Goal: Transaction & Acquisition: Purchase product/service

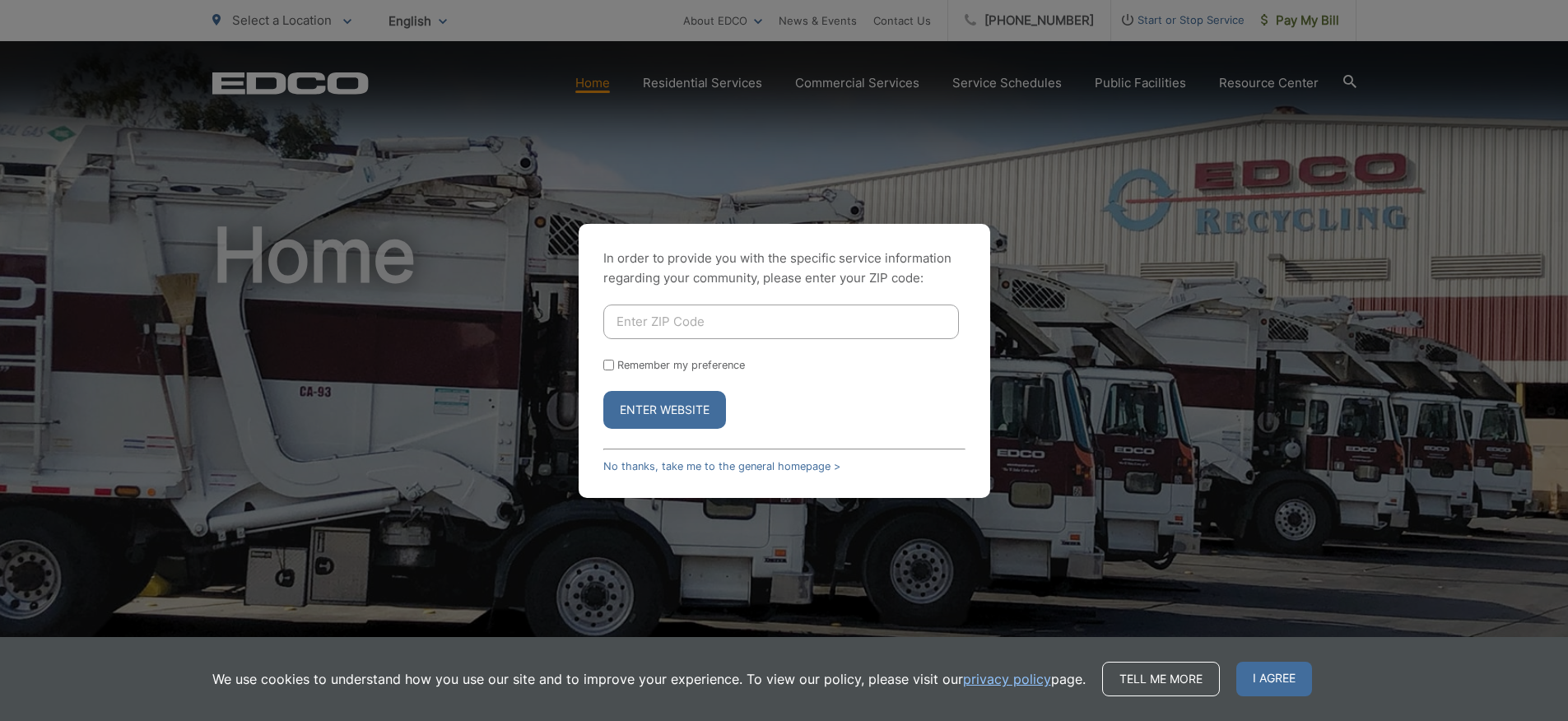
click at [706, 329] on input "Enter ZIP Code" at bounding box center [780, 321] width 356 height 34
type input "92064"
click at [694, 403] on button "Enter Website" at bounding box center [664, 409] width 123 height 38
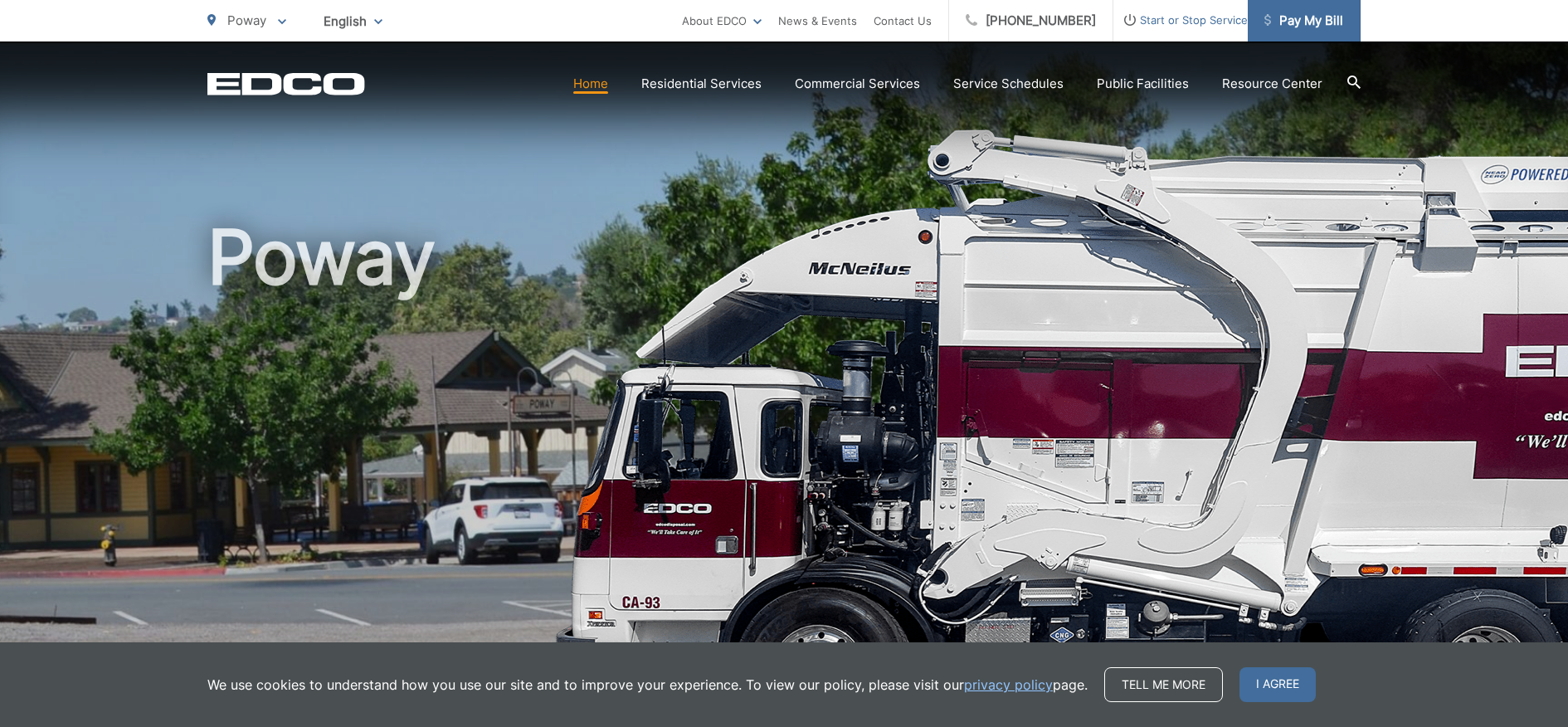
click at [1304, 20] on span "Pay My Bill" at bounding box center [1304, 20] width 79 height 20
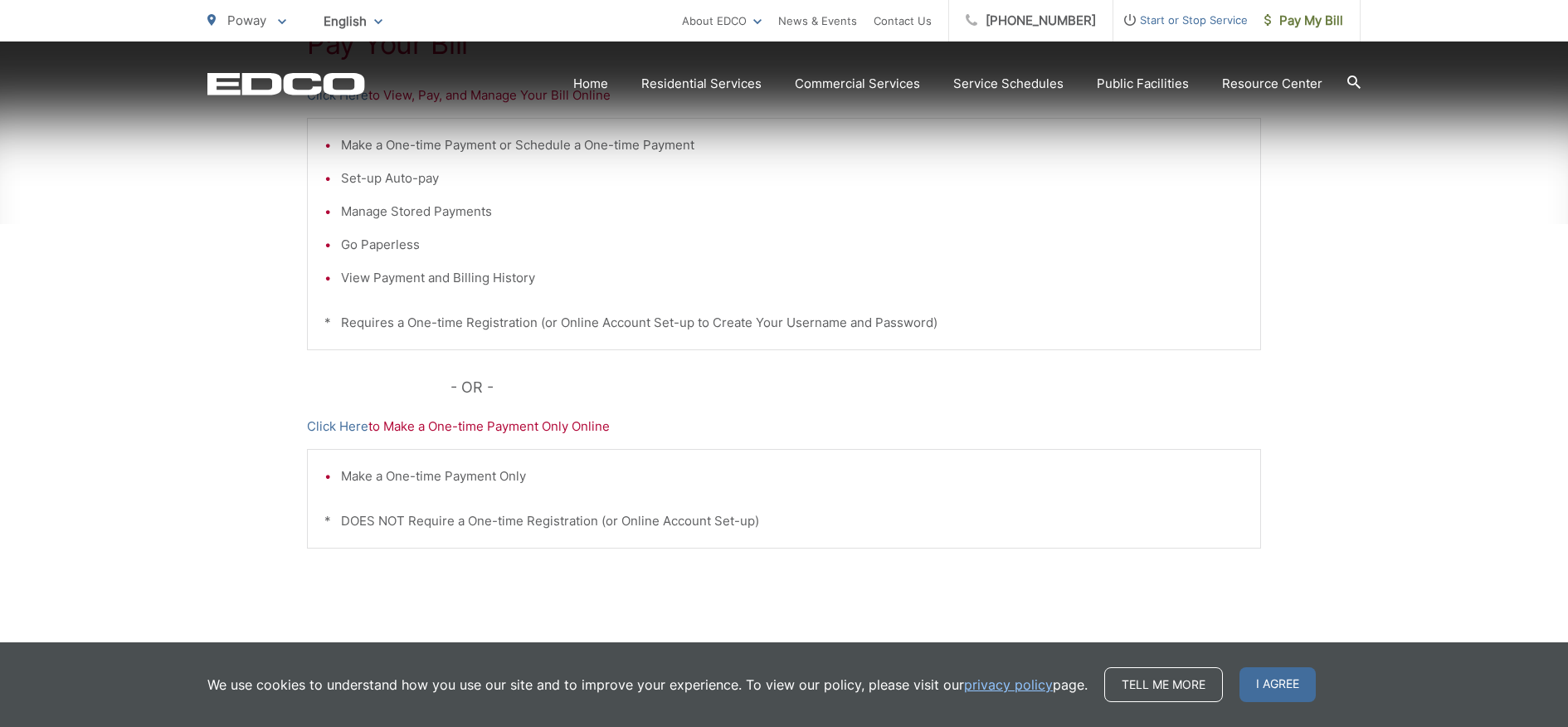
scroll to position [406, 0]
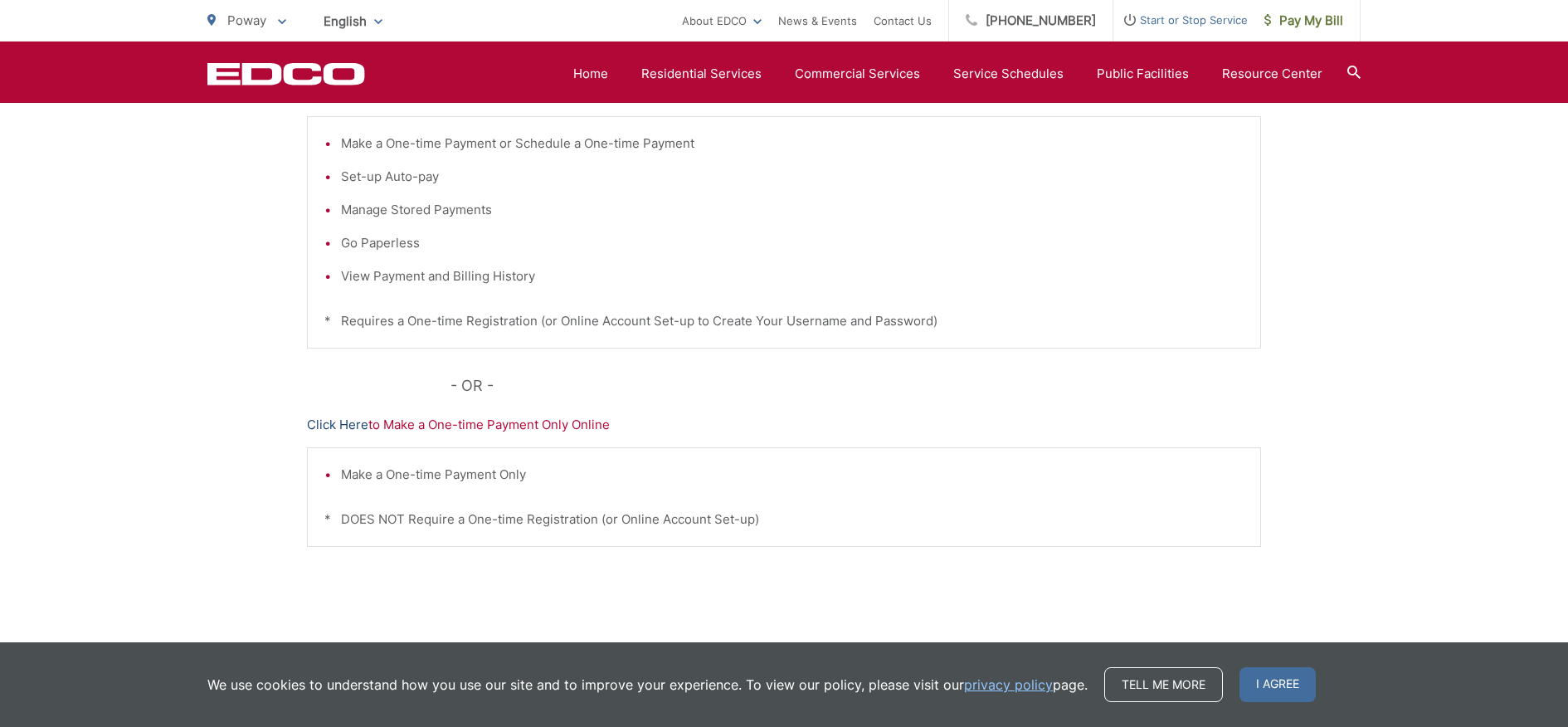
click at [345, 424] on link "Click Here" at bounding box center [338, 424] width 61 height 20
